Goal: Information Seeking & Learning: Find specific fact

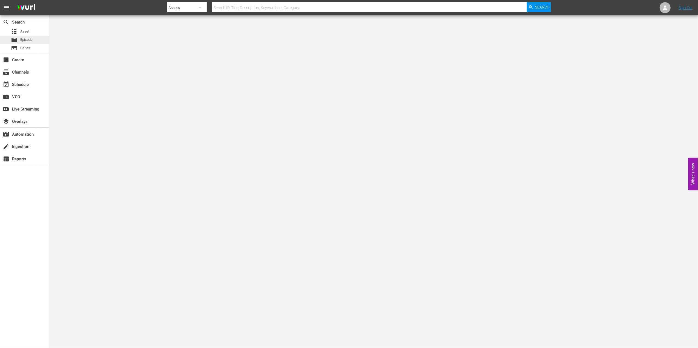
click at [35, 38] on div "movie Episode" at bounding box center [24, 40] width 49 height 8
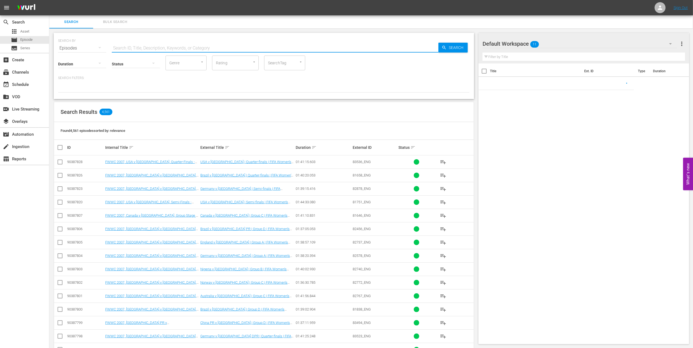
drag, startPoint x: 252, startPoint y: 46, endPoint x: 87, endPoint y: 53, distance: 165.3
click at [88, 53] on div "SEARCH BY Search By Episodes Search ID, Title, Description, Keywords, or Catego…" at bounding box center [264, 66] width 420 height 66
paste input "FWC 2002, [GEOGRAPHIC_DATA] v [GEOGRAPHIC_DATA], Group Stage"
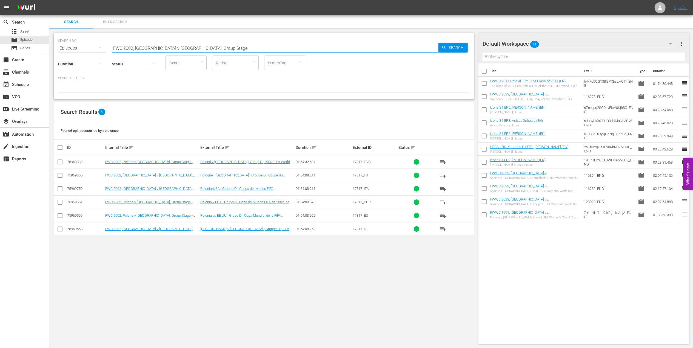
drag, startPoint x: 206, startPoint y: 47, endPoint x: 78, endPoint y: 50, distance: 128.5
click at [78, 50] on div "SEARCH BY Search By Episodes Search ID, Title, Description, Keywords, or Catego…" at bounding box center [263, 45] width 411 height 20
paste input "- Final - [GEOGRAPHIC_DATA] v [GEOGRAPHIC_DATA]"
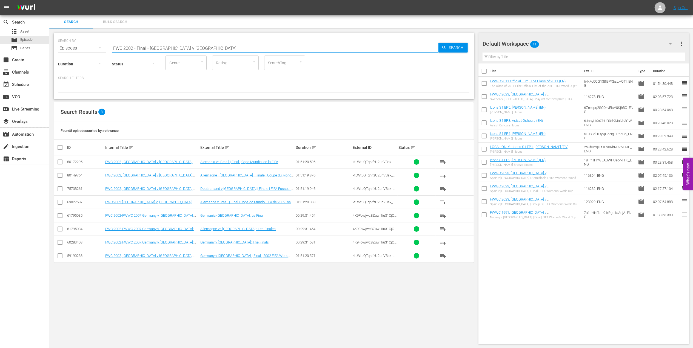
drag, startPoint x: 128, startPoint y: 47, endPoint x: 57, endPoint y: 47, distance: 71.2
click at [58, 47] on div "SEARCH BY Search By Episodes Search ID, Title, Description, Keywords, or Catego…" at bounding box center [264, 66] width 420 height 66
paste input "2002 Official Film - Seven Games from Glory"
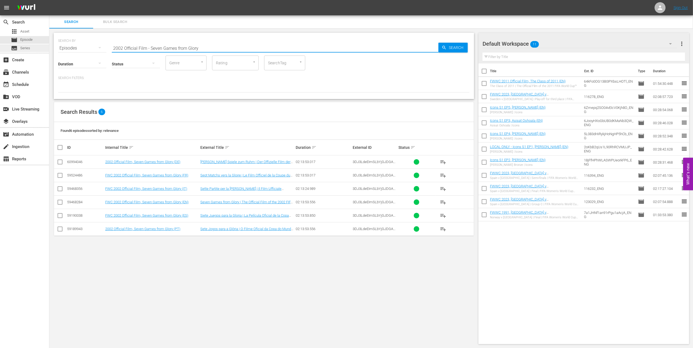
click at [49, 0] on div "search Search apps Asset movie Episode subtitles Series add_box Create subscrip…" at bounding box center [370, 0] width 643 height 0
paste input "IR Iran v [GEOGRAPHIC_DATA] | Group B | FIFA World Cup 2022 | Full Match Repla"
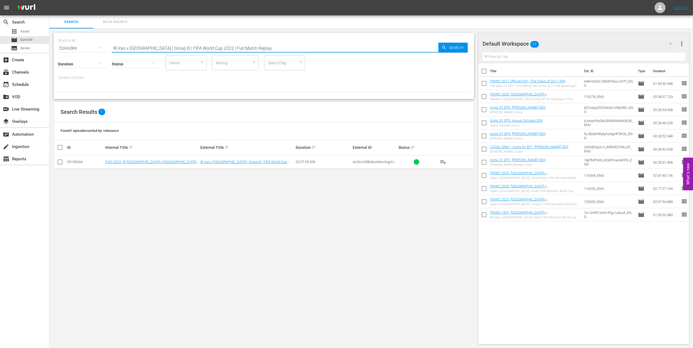
drag, startPoint x: 92, startPoint y: 66, endPoint x: 70, endPoint y: 68, distance: 21.7
click at [70, 68] on div "SEARCH BY Search By Episodes Search ID, Title, Description, Keywords, or Catego…" at bounding box center [264, 66] width 420 height 66
paste input "Netherlands v [GEOGRAPHIC_DATA] | Round of 16"
drag, startPoint x: 93, startPoint y: 47, endPoint x: 64, endPoint y: 47, distance: 28.5
click at [64, 47] on div "SEARCH BY Search By Episodes Search ID, Title, Description, Keywords, or Catego…" at bounding box center [263, 45] width 411 height 20
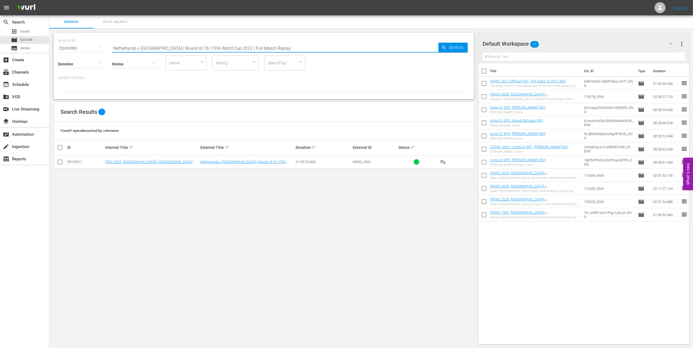
paste input "Argentina v [GEOGRAPHIC_DATA] | Semi-finals"
drag, startPoint x: 205, startPoint y: 46, endPoint x: 56, endPoint y: 48, distance: 149.3
click at [51, 48] on div "SEARCH BY Search By Episodes Search ID, Title, Description, Keywords, or Catego…" at bounding box center [263, 188] width 429 height 320
paste input "France v [GEOGRAPHIC_DATA]"
drag, startPoint x: 211, startPoint y: 48, endPoint x: 22, endPoint y: 65, distance: 189.8
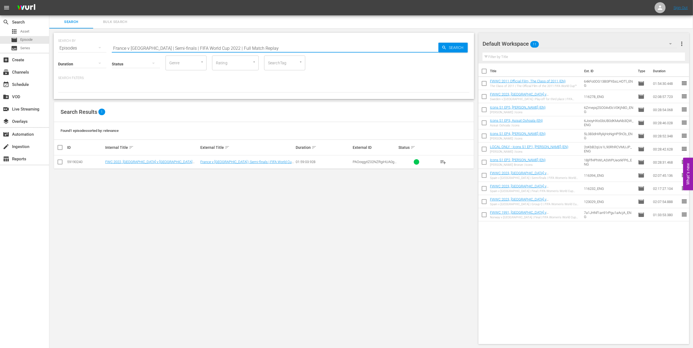
click at [49, 0] on div "search Search apps Asset movie Episode subtitles Series add_box Create subscrip…" at bounding box center [370, 0] width 643 height 0
paste input "A LOOK BACK: 2022 FIFA World Cup Qatar™"
drag, startPoint x: 207, startPoint y: 45, endPoint x: 79, endPoint y: 50, distance: 128.3
click at [78, 48] on div "SEARCH BY Search By Episodes Search ID, Title, Description, Keywords, or Catego…" at bounding box center [263, 45] width 411 height 20
paste input "Italy v [GEOGRAPHIC_DATA] | Group E | FIFA World Cup 2006 | Full Match Replay"
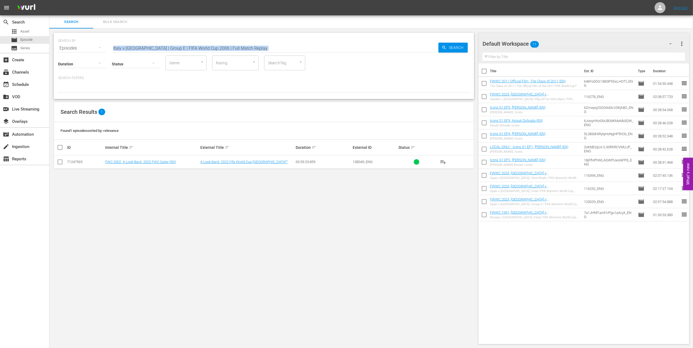
drag, startPoint x: 110, startPoint y: 52, endPoint x: 115, endPoint y: 56, distance: 7.2
click at [115, 56] on div "SEARCH BY Search By Episodes Search ID, Title, Description, Keywords, or Catego…" at bounding box center [264, 66] width 420 height 66
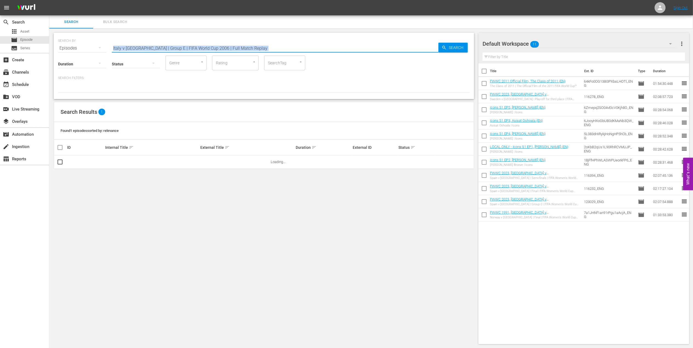
click at [260, 42] on input "Italy v [GEOGRAPHIC_DATA] | Group E | FIFA World Cup 2006 | Full Match Replay" at bounding box center [275, 48] width 327 height 13
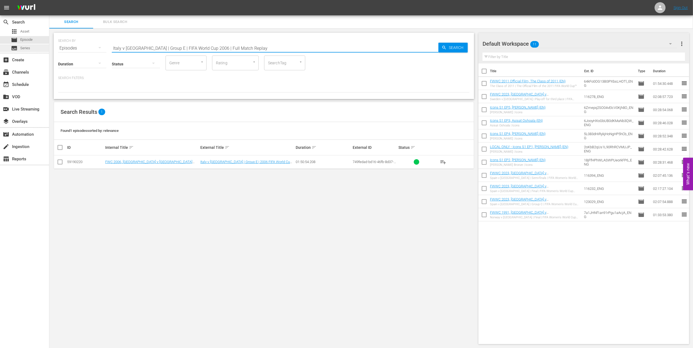
drag, startPoint x: 153, startPoint y: 49, endPoint x: 34, endPoint y: 51, distance: 119.2
click at [49, 0] on div "search Search apps Asset movie Episode subtitles Series add_box Create subscrip…" at bounding box center [370, 0] width 643 height 0
paste input "EP 1 - UFOs | Mysteries of Football"
drag, startPoint x: 138, startPoint y: 47, endPoint x: 34, endPoint y: 60, distance: 105.3
click at [49, 0] on div "search Search apps Asset movie Episode subtitles Series add_box Create subscrip…" at bounding box center [370, 0] width 643 height 0
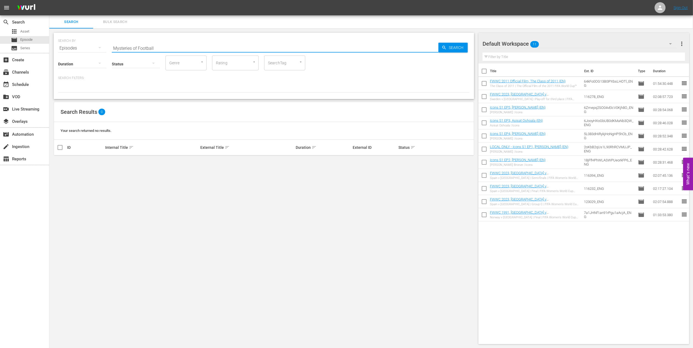
click at [158, 49] on input "Mysteries of Football" at bounding box center [275, 48] width 327 height 13
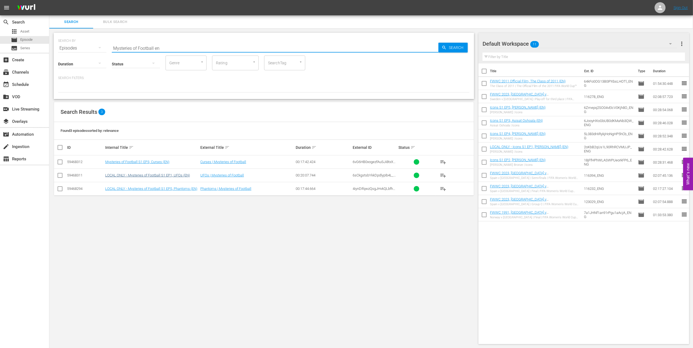
type input "Mysteries of Football en"
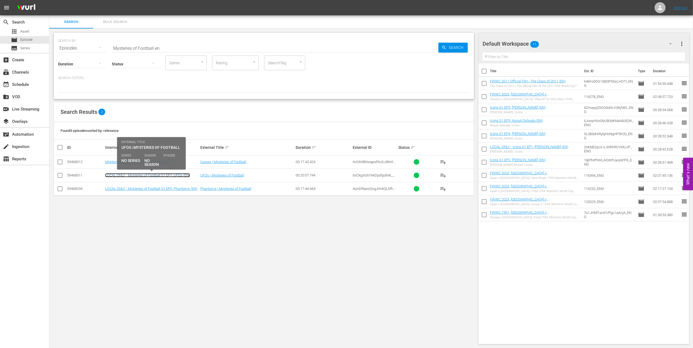
click at [173, 174] on link "LOCAL ONLY - Mysteries of Football S1 EP1, UFOs (EN)" at bounding box center [147, 175] width 85 height 4
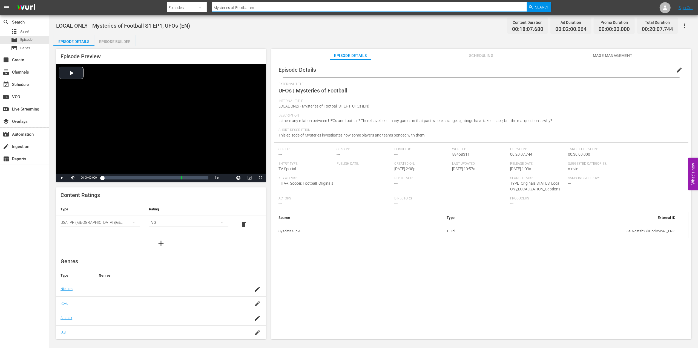
drag, startPoint x: 268, startPoint y: 8, endPoint x: 160, endPoint y: 8, distance: 107.6
click at [159, 8] on nav "menu Search By Episodes Search ID, Title, Description, Keywords, or Category My…" at bounding box center [349, 7] width 698 height 15
paste input "France v [GEOGRAPHIC_DATA] | Final | FIFA World Cup 2018 | Full Match Replay"
type input "France v [GEOGRAPHIC_DATA] | Final | FIFA World Cup 2018 | Full Match Replay"
click at [538, 4] on span "Search" at bounding box center [542, 7] width 15 height 10
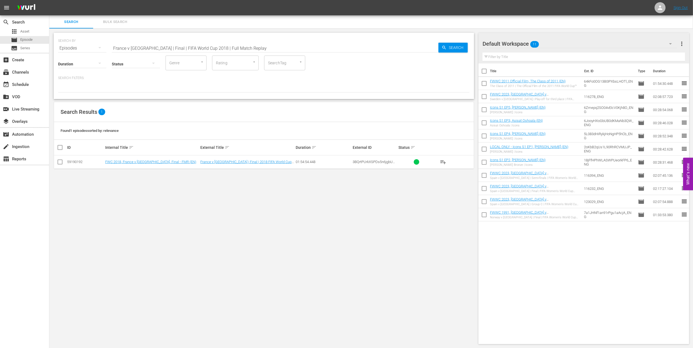
drag, startPoint x: 225, startPoint y: 46, endPoint x: 66, endPoint y: 50, distance: 159.2
click at [66, 50] on div "SEARCH BY Search By Episodes Search ID, Title, Description, Keywords, or Catego…" at bounding box center [264, 66] width 420 height 66
paste input "WC 1982 - Final - Italy v German"
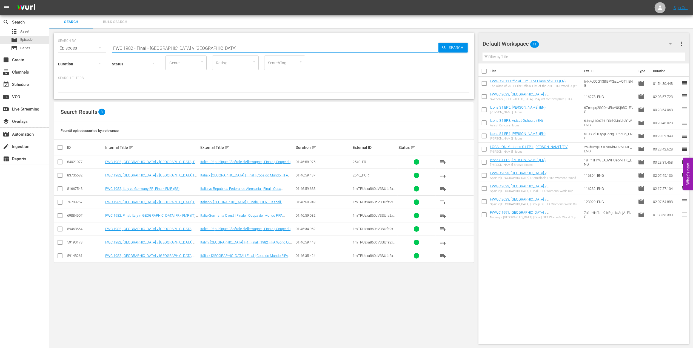
drag, startPoint x: 89, startPoint y: 51, endPoint x: 71, endPoint y: 51, distance: 17.8
click at [72, 51] on div "SEARCH BY Search By Episodes Search ID, Title, Description, Keywords, or Catego…" at bounding box center [264, 66] width 420 height 66
paste input "74 - Final - [GEOGRAPHIC_DATA]"
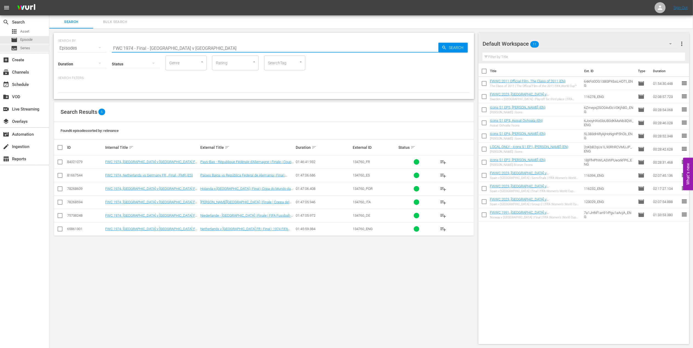
drag, startPoint x: 201, startPoint y: 47, endPoint x: 47, endPoint y: 50, distance: 154.0
click at [49, 0] on div "search Search apps Asset movie Episode subtitles Series add_box Create subscrip…" at bounding box center [370, 0] width 643 height 0
paste input "Belgium v [GEOGRAPHIC_DATA] | Round of 16 | FIFA World Cup 2014 | Full Match Re…"
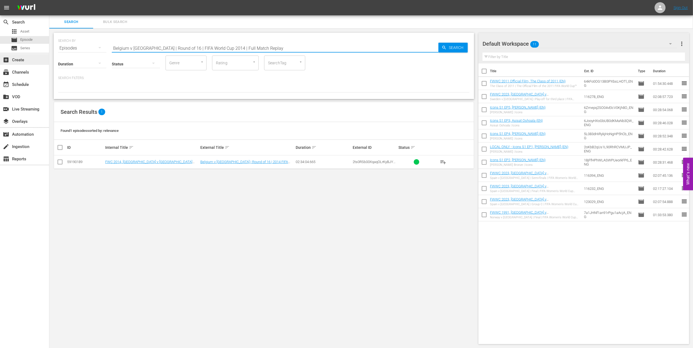
drag, startPoint x: 254, startPoint y: 47, endPoint x: 18, endPoint y: 56, distance: 236.6
click at [49, 0] on div "search Search apps Asset movie Episode subtitles Series add_box Create subscrip…" at bounding box center [370, 0] width 643 height 0
paste input "FWC 2014 - Final - [GEOGRAPHIC_DATA] v [GEOGRAPHIC_DATA]"
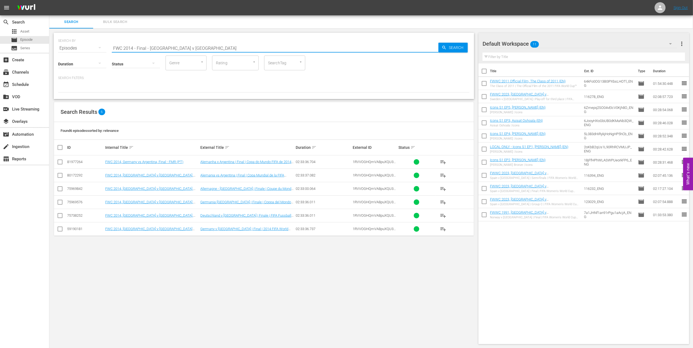
paste input "1954 Official Film - German Giants"
drag, startPoint x: 192, startPoint y: 48, endPoint x: 75, endPoint y: 53, distance: 117.3
click at [49, 0] on div "search Search apps Asset movie Episode subtitles Series add_box Create subscrip…" at bounding box center [370, 0] width 643 height 0
drag, startPoint x: 115, startPoint y: 48, endPoint x: 58, endPoint y: 48, distance: 57.5
click at [58, 48] on div "SEARCH BY Search By Episodes Search ID, Title, Description, Keywords, or Catego…" at bounding box center [264, 66] width 420 height 66
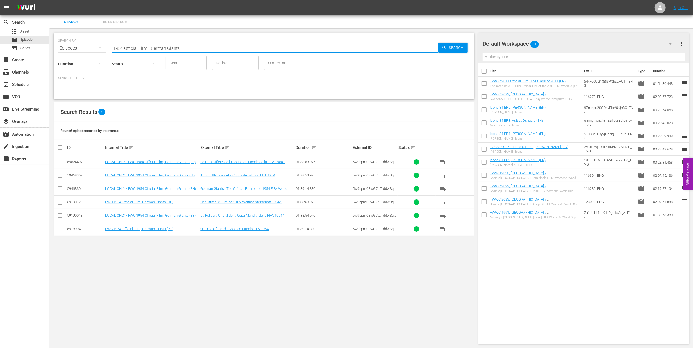
paste input "8 Official Film - [PERSON_NAME]"
drag, startPoint x: 110, startPoint y: 51, endPoint x: 84, endPoint y: 53, distance: 26.6
click at [84, 53] on div "SEARCH BY Search By Episodes Search ID, Title, Description, Keywords, or Catego…" at bounding box center [264, 66] width 420 height 66
paste input "62 Official Film - Viva [GEOGRAPHIC_DATA]"
drag, startPoint x: 182, startPoint y: 48, endPoint x: 53, endPoint y: 50, distance: 129.3
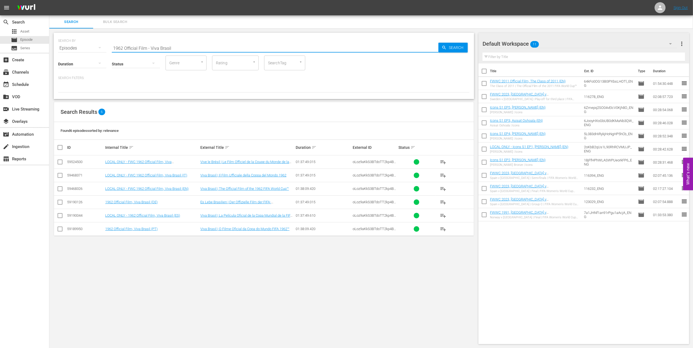
click at [53, 50] on div "SEARCH BY Search By Episodes Search ID, Title, Description, Keywords, or Catego…" at bounding box center [263, 188] width 429 height 320
paste input "England v [GEOGRAPHIC_DATA] | Group C | FIFA World Cup 2010 | Full Match Replay"
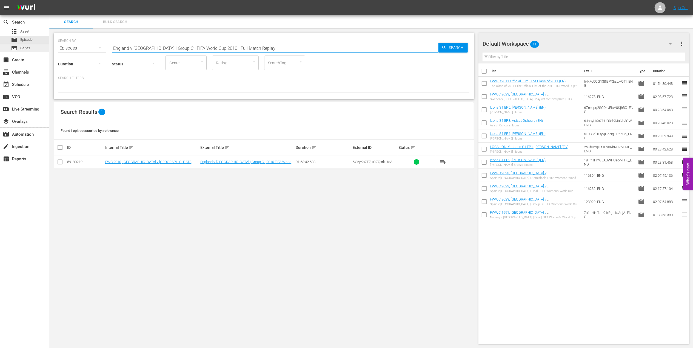
drag, startPoint x: 247, startPoint y: 45, endPoint x: 47, endPoint y: 46, distance: 199.1
click at [49, 0] on div "search Search apps Asset movie Episode subtitles Series add_box Create subscrip…" at bounding box center [370, 0] width 643 height 0
paste input "USA v [GEOGRAPHIC_DATA]"
drag, startPoint x: 242, startPoint y: 48, endPoint x: 81, endPoint y: 48, distance: 161.9
click at [66, 48] on div "SEARCH BY Search By Episodes Search ID, Title, Description, Keywords, or Catego…" at bounding box center [263, 45] width 411 height 20
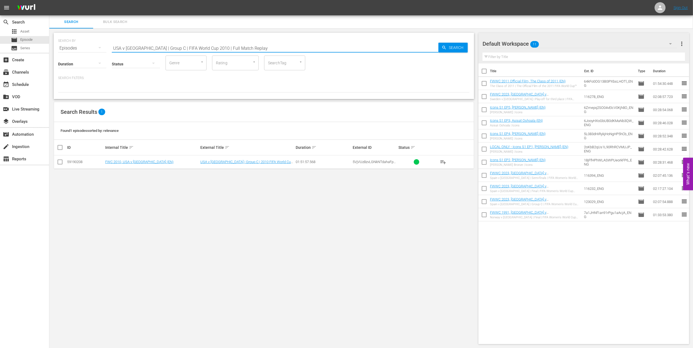
paste input "[GEOGRAPHIC_DATA] | Round of 16"
drag, startPoint x: 110, startPoint y: 46, endPoint x: 61, endPoint y: 47, distance: 49.6
click at [60, 47] on div "SEARCH BY Search By Episodes Search ID, Title, Description, Keywords, or Catego…" at bounding box center [263, 45] width 411 height 20
paste input "FWC 2010 - Final - [GEOGRAPHIC_DATA] v [GEOGRAPHIC_DATA]"
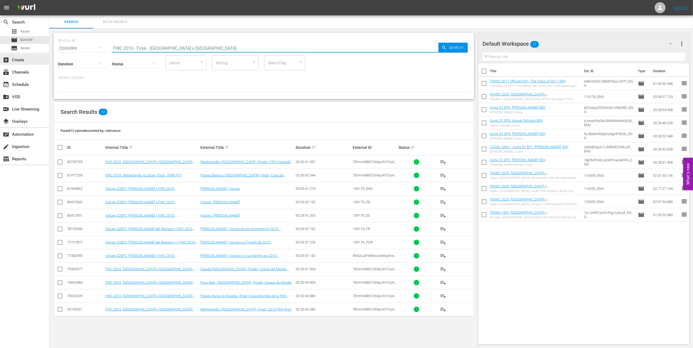
drag, startPoint x: 21, startPoint y: 56, endPoint x: 11, endPoint y: 65, distance: 13.4
click at [49, 0] on div "search Search apps Asset movie Episode subtitles Series add_box Create subscrip…" at bounding box center [370, 0] width 643 height 0
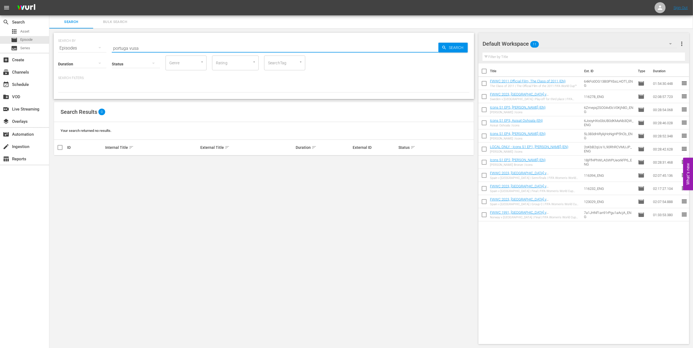
drag, startPoint x: 67, startPoint y: 53, endPoint x: 57, endPoint y: 56, distance: 10.1
click at [59, 55] on div "SEARCH BY Search By Episodes Search ID, Title, Description, Keywords, or Catego…" at bounding box center [264, 66] width 420 height 66
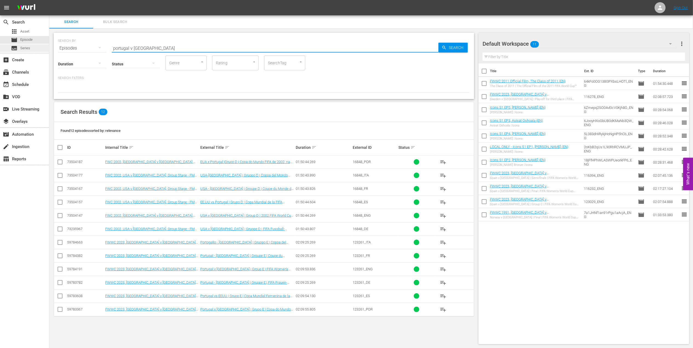
drag, startPoint x: 162, startPoint y: 47, endPoint x: 29, endPoint y: 48, distance: 133.4
click at [49, 0] on div "search Search apps Asset movie Episode subtitles Series add_box Create subscrip…" at bounding box center [370, 0] width 643 height 0
paste input "2002 Official Film - Seven Games from Glory"
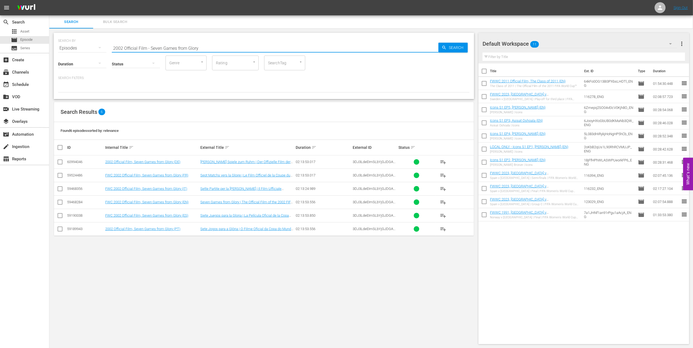
drag, startPoint x: 173, startPoint y: 48, endPoint x: 55, endPoint y: 48, distance: 118.3
click at [55, 48] on div "SEARCH BY Search By Episodes Search ID, Title, Description, Keywords, or Catego…" at bounding box center [264, 66] width 420 height 66
paste input "EP 5 - [PERSON_NAME] | Discovering"
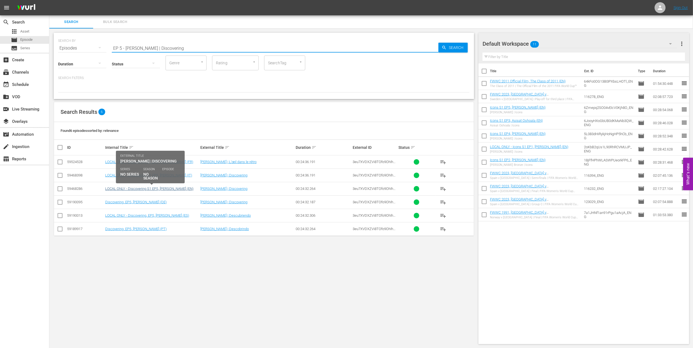
type input "EP 5 - [PERSON_NAME] | Discovering"
click at [165, 188] on link "LOCAL ONLY - Discovering S1 EP5, [PERSON_NAME] (EN)" at bounding box center [149, 189] width 88 height 4
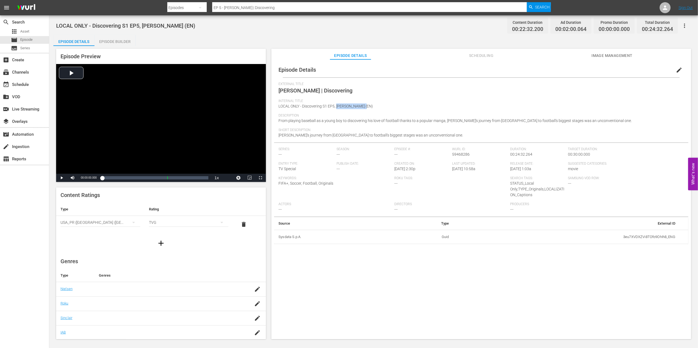
drag, startPoint x: 365, startPoint y: 106, endPoint x: 339, endPoint y: 105, distance: 26.6
click at [339, 105] on span "LOCAL ONLY - Discovering S1 EP5, [PERSON_NAME] (EN)" at bounding box center [326, 106] width 95 height 4
copy span "[PERSON_NAME]"
drag, startPoint x: 288, startPoint y: 7, endPoint x: 182, endPoint y: 9, distance: 106.3
click at [171, 9] on div "Search By Episodes Search ID, Title, Description, Keywords, or Category EP 5 - …" at bounding box center [359, 7] width 384 height 13
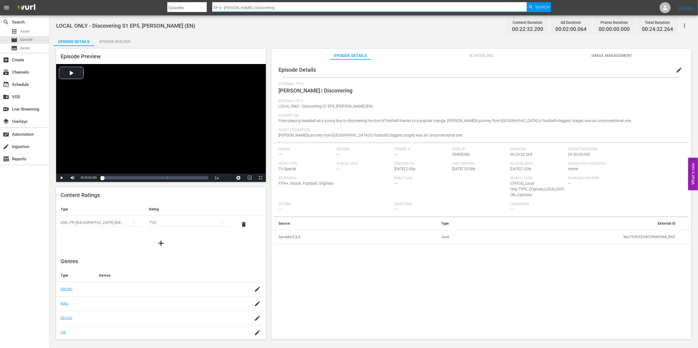
paste input "Japan v [GEOGRAPHIC_DATA] | Group F | FIFA World Cup 2006 | Full Match Replay"
type input "Japan v [GEOGRAPHIC_DATA] | Group F | FIFA World Cup 2006 | Full Match Replay"
click at [542, 5] on span "Search" at bounding box center [542, 7] width 15 height 10
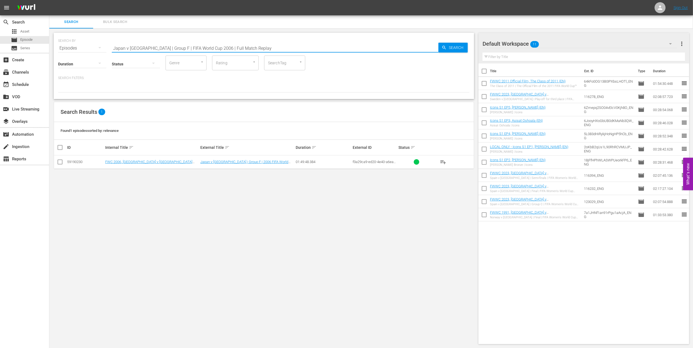
drag, startPoint x: 119, startPoint y: 46, endPoint x: 56, endPoint y: 46, distance: 62.5
click at [49, 0] on div "search Search apps Asset movie Episode subtitles Series add_box Create subscrip…" at bounding box center [370, 0] width 643 height 0
paste input "FWC 1998, [GEOGRAPHIC_DATA] v [GEOGRAPHIC_DATA], Group Stage"
drag, startPoint x: 202, startPoint y: 46, endPoint x: 76, endPoint y: 51, distance: 126.1
click at [76, 51] on div "SEARCH BY Search By Episodes Search ID, Title, Description, Keywords, or Catego…" at bounding box center [264, 66] width 420 height 66
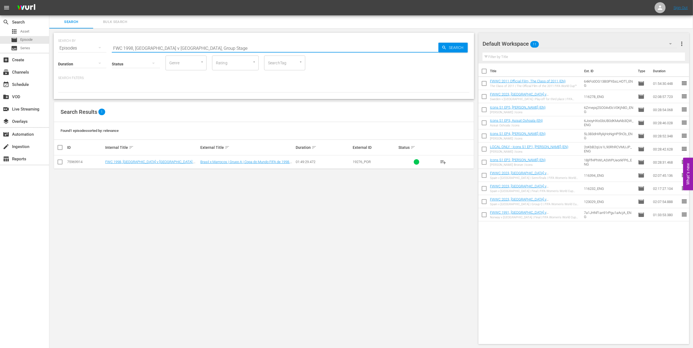
paste input "- Final - Brazil v Franc"
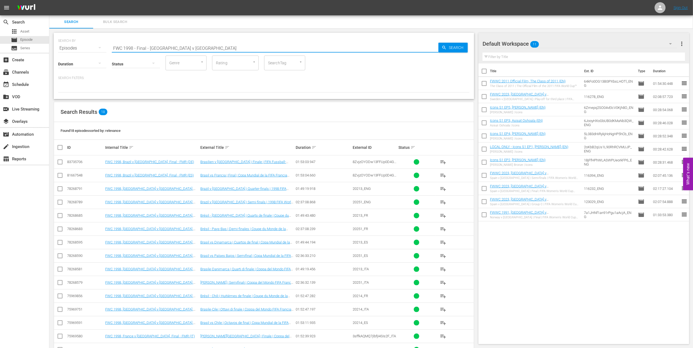
drag, startPoint x: 195, startPoint y: 48, endPoint x: 59, endPoint y: 50, distance: 136.1
click at [59, 50] on div "SEARCH BY Search By Episodes Search ID, Title, Description, Keywords, or Catego…" at bounding box center [263, 45] width 411 height 20
paste input "1998 Official Film - La Coupe de la Gloir"
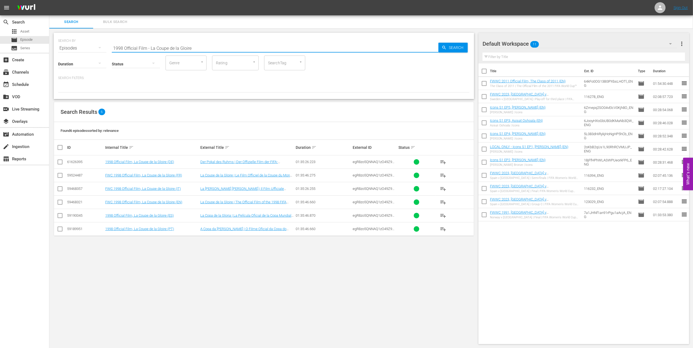
drag, startPoint x: 192, startPoint y: 46, endPoint x: 67, endPoint y: 45, distance: 124.6
click at [67, 45] on div "SEARCH BY Search By Episodes Search ID, Title, Description, Keywords, or Catego…" at bounding box center [263, 45] width 411 height 20
paste input "FWC 2022, [GEOGRAPHIC_DATA] v [GEOGRAPHIC_DATA], Group Stag"
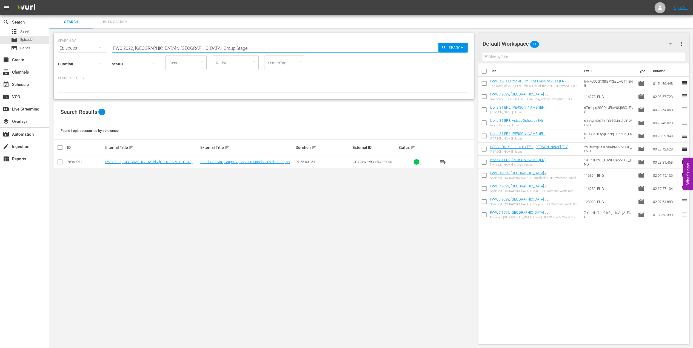
drag, startPoint x: 191, startPoint y: 48, endPoint x: 77, endPoint y: 48, distance: 114.0
click at [66, 49] on div "SEARCH BY Search By Episodes Search ID, Title, Description, Keywords, or Catego…" at bounding box center [263, 45] width 411 height 20
paste input "2002 Official Film - Seven Games from Glory"
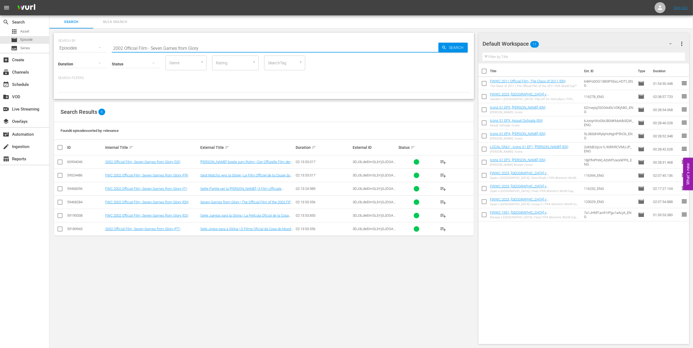
paste input "1962 Official Film - Viva Brasil"
drag, startPoint x: 110, startPoint y: 45, endPoint x: 76, endPoint y: 45, distance: 33.4
click at [77, 45] on div "SEARCH BY Search By Episodes Search ID, Title, Description, Keywords, or Catego…" at bounding box center [263, 45] width 411 height 20
type input "1962 Official Film - Viva Brasil"
